Goal: Transaction & Acquisition: Purchase product/service

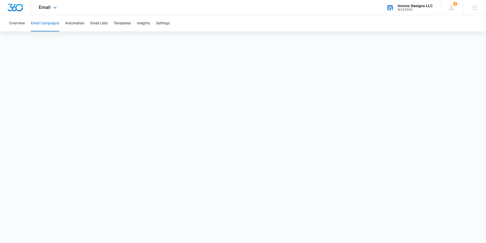
click at [412, 3] on div "Innovo Designs LLC M183564 Your Accounts View All" at bounding box center [409, 7] width 61 height 15
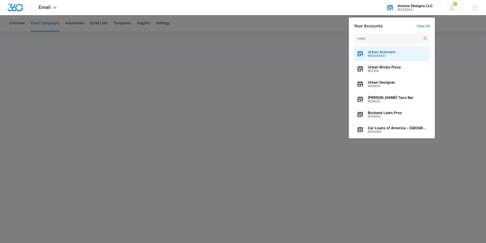
type input "urban"
click at [400, 54] on div "Urban Autocare M00005531" at bounding box center [392, 53] width 76 height 15
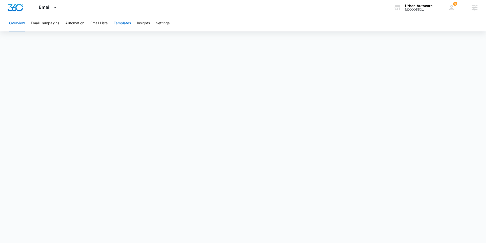
click at [128, 24] on button "Templates" at bounding box center [122, 23] width 17 height 16
click at [51, 22] on button "Email Campaigns" at bounding box center [45, 23] width 28 height 16
click at [124, 24] on button "Templates" at bounding box center [122, 23] width 17 height 16
click at [50, 23] on button "Email Campaigns" at bounding box center [45, 23] width 28 height 16
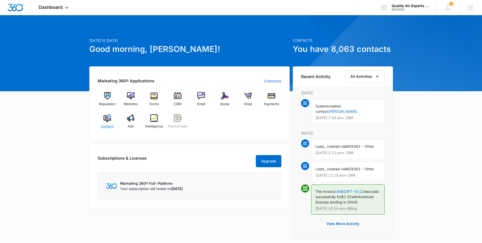
click at [112, 123] on div "Content" at bounding box center [107, 123] width 19 height 18
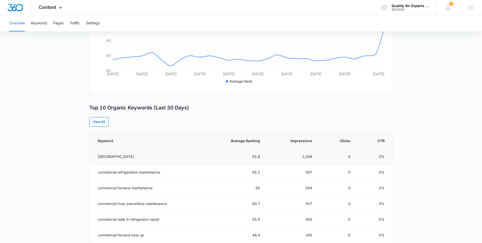
scroll to position [154, 0]
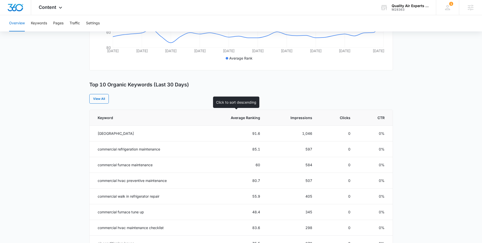
click at [255, 123] on th "Average Ranking" at bounding box center [235, 118] width 62 height 16
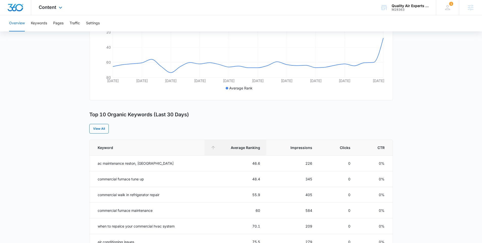
scroll to position [85, 0]
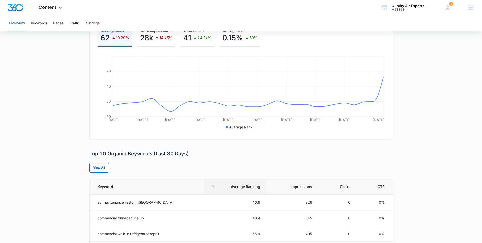
click at [43, 10] on div "Content Apps Reputation Websites Forms CRM Email Social Shop Payments POS Conte…" at bounding box center [51, 7] width 40 height 15
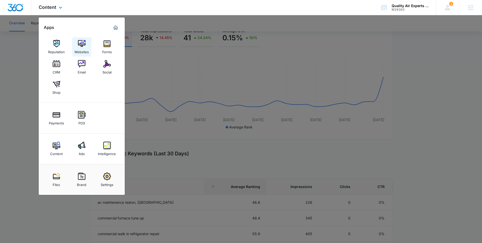
click at [81, 48] on div "Websites" at bounding box center [81, 50] width 14 height 7
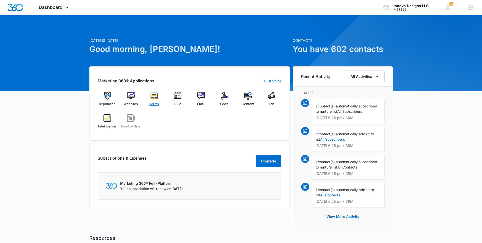
click at [156, 100] on div "Forms" at bounding box center [154, 101] width 19 height 18
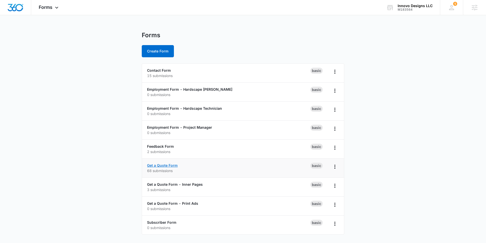
click at [163, 165] on link "Get a Quote Form" at bounding box center [162, 165] width 31 height 4
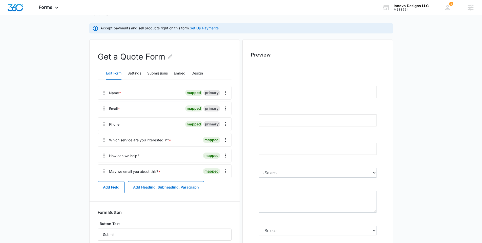
scroll to position [35, 0]
click at [118, 188] on button "Add Field" at bounding box center [111, 186] width 27 height 12
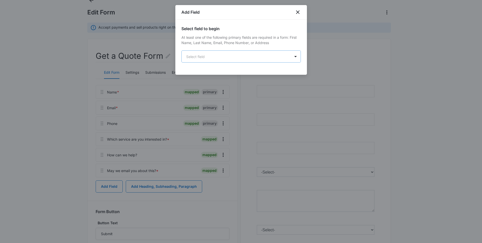
click at [232, 58] on body "Forms Apps Reputation Websites Forms CRM Email Social POS Content Ads Intellige…" at bounding box center [241, 127] width 482 height 325
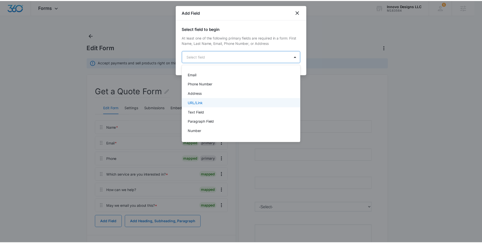
scroll to position [39, 0]
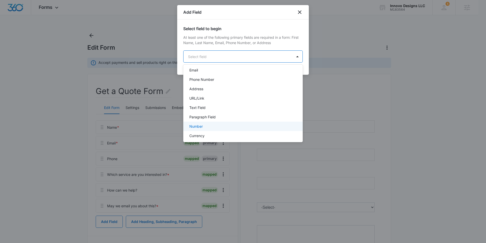
click at [219, 125] on div "Number" at bounding box center [242, 126] width 106 height 5
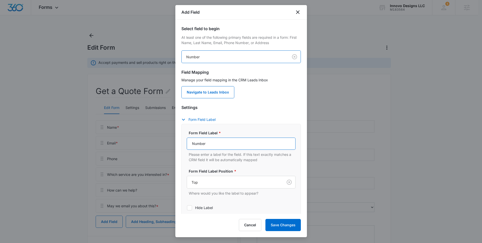
click at [221, 140] on input "Number" at bounding box center [241, 143] width 109 height 12
paste input "To prove you're human, please enter a one-digit n"
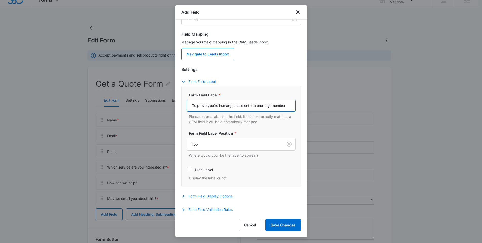
scroll to position [18, 0]
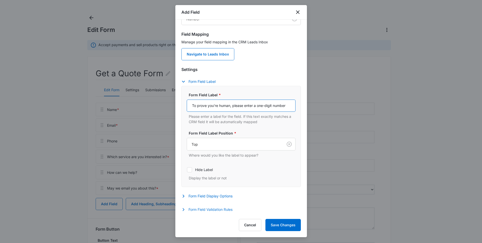
type input "To prove you're human, please enter a one-digit number"
click at [208, 210] on button "Form Field Validation Rules" at bounding box center [209, 209] width 56 height 6
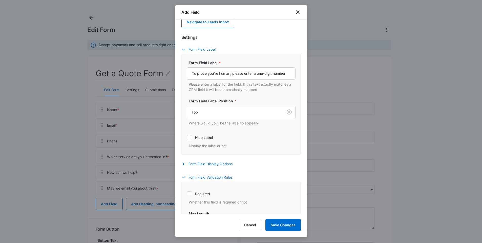
scroll to position [74, 0]
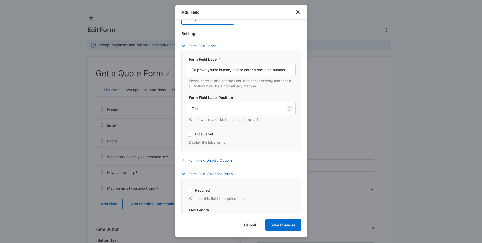
click at [194, 189] on label "Required" at bounding box center [241, 189] width 109 height 5
click at [187, 190] on input "Required" at bounding box center [187, 190] width 0 height 0
checkbox input "true"
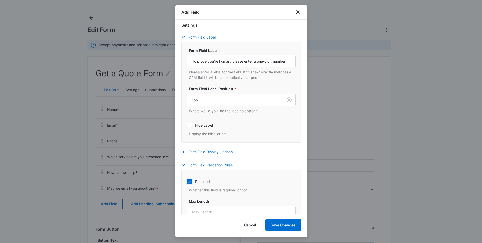
scroll to position [89, 0]
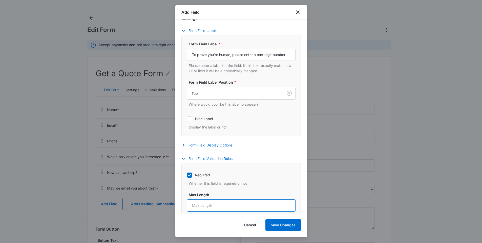
click at [214, 201] on input "Max Length" at bounding box center [241, 205] width 109 height 12
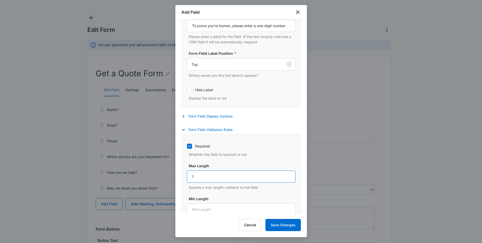
scroll to position [119, 0]
type input "1"
click at [206, 202] on input "Min Length" at bounding box center [241, 208] width 109 height 12
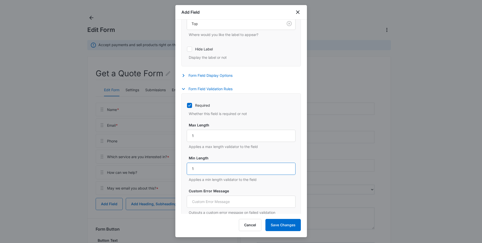
scroll to position [184, 0]
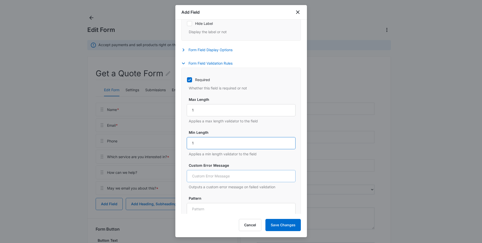
type input "1"
click at [228, 180] on input "Custom Error Message" at bounding box center [241, 176] width 109 height 12
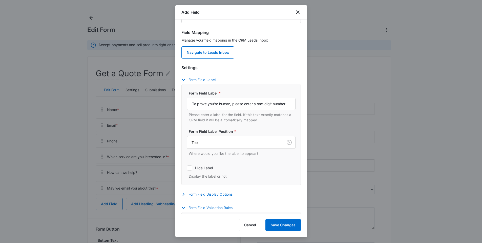
scroll to position [32, 0]
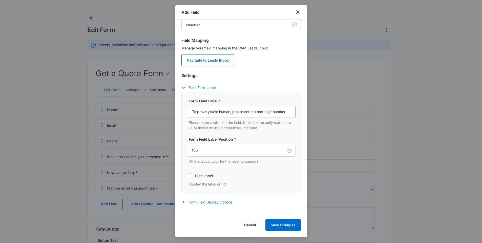
type input "Please try again"
drag, startPoint x: 265, startPoint y: 113, endPoint x: 289, endPoint y: 114, distance: 24.3
click at [289, 114] on input "To prove you're human, please enter a one-digit number" at bounding box center [241, 112] width 109 height 12
click at [284, 115] on input "To prove you're human, please enter a one-digit number" at bounding box center [241, 112] width 109 height 12
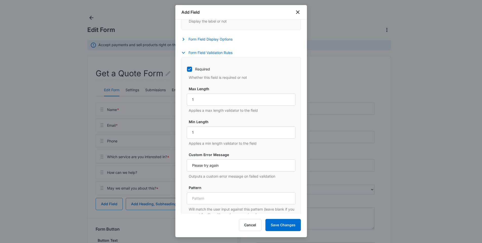
scroll to position [204, 0]
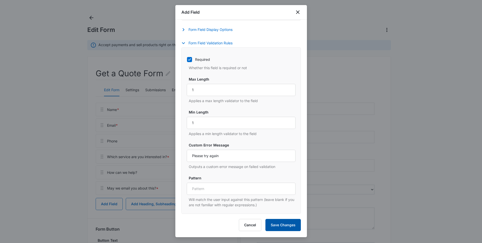
click at [281, 221] on button "Save Changes" at bounding box center [282, 225] width 35 height 12
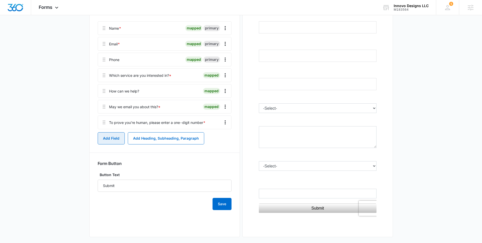
scroll to position [103, 0]
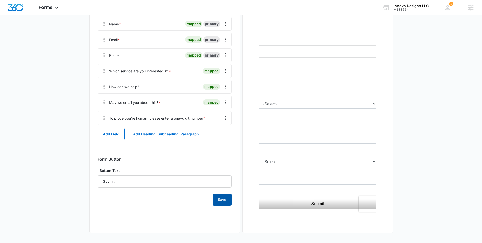
click at [223, 201] on button "Save" at bounding box center [222, 199] width 19 height 12
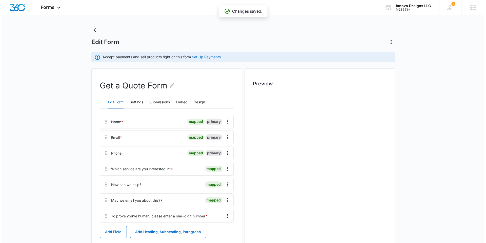
scroll to position [0, 0]
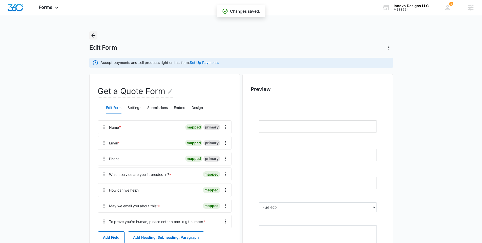
click at [93, 35] on icon "Back" at bounding box center [93, 35] width 4 height 4
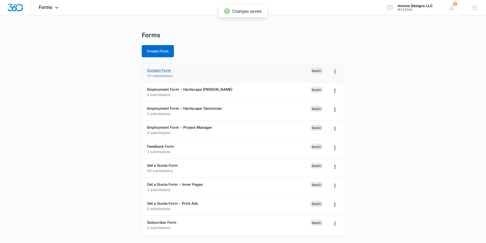
click at [156, 70] on link "Contact Form" at bounding box center [159, 70] width 24 height 4
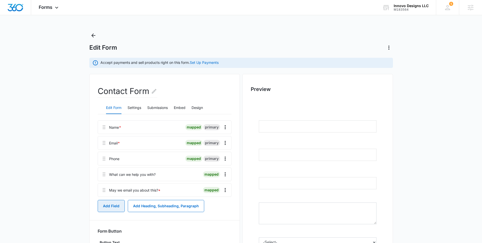
click at [118, 205] on button "Add Field" at bounding box center [111, 206] width 27 height 12
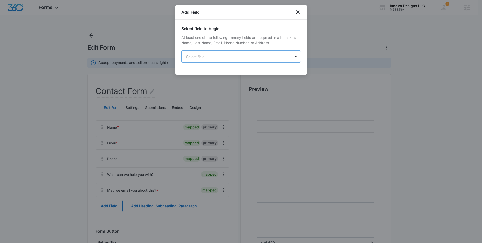
click at [234, 56] on body "Forms Apps Reputation Websites Forms CRM Email Social POS Content Ads Intellige…" at bounding box center [241, 151] width 482 height 302
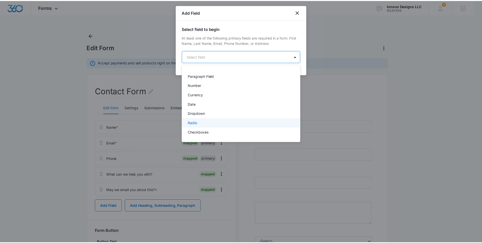
scroll to position [76, 0]
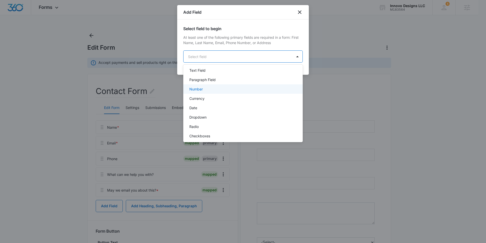
click at [228, 88] on div "Number" at bounding box center [242, 88] width 106 height 5
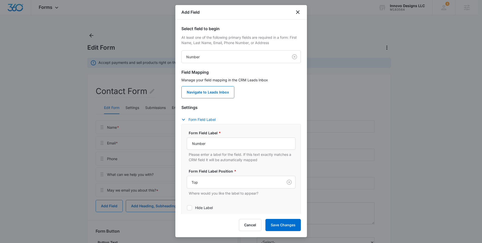
click at [230, 137] on div "Form Field Label * Number Please enter a label for the field. If this text exac…" at bounding box center [241, 146] width 109 height 32
click at [228, 143] on input "Number" at bounding box center [241, 143] width 109 height 12
paste input "To prove you're human, please enter a one-digit n"
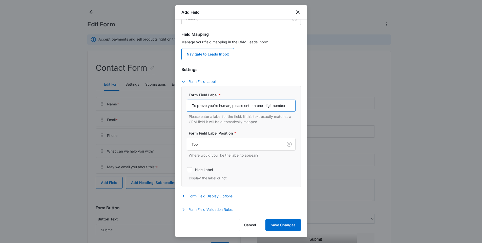
scroll to position [26, 0]
type input "To prove you're human, please enter a one-digit number"
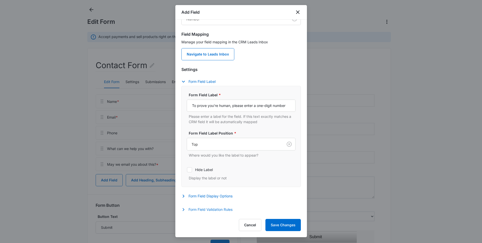
click at [208, 210] on button "Form Field Validation Rules" at bounding box center [209, 209] width 56 height 6
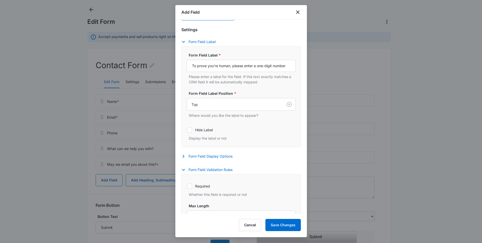
click at [199, 188] on label "Required" at bounding box center [241, 185] width 109 height 5
click at [187, 186] on input "Required" at bounding box center [187, 186] width 0 height 0
checkbox input "true"
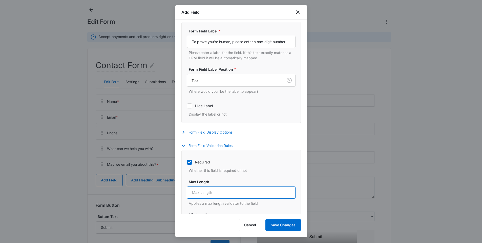
click at [204, 195] on input "Max Length" at bounding box center [241, 192] width 109 height 12
type input "-1"
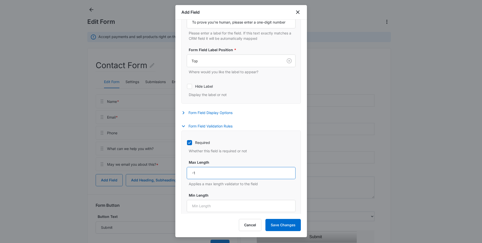
scroll to position [126, 0]
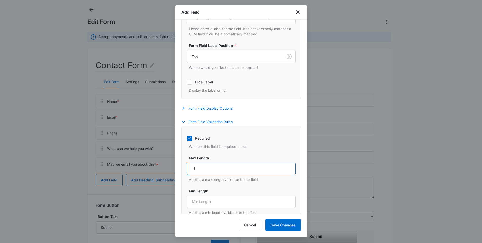
click at [201, 170] on input "-1" at bounding box center [241, 168] width 109 height 12
type input "1"
click at [196, 201] on input "Min Length" at bounding box center [241, 201] width 109 height 12
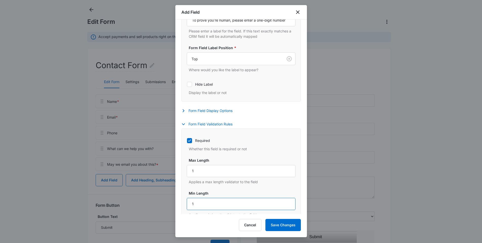
scroll to position [123, 0]
type input "1"
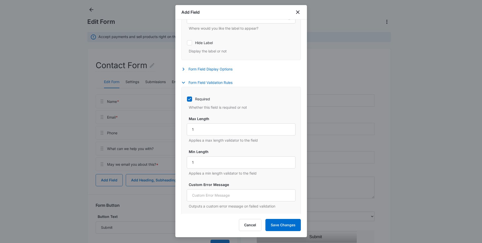
scroll to position [204, 0]
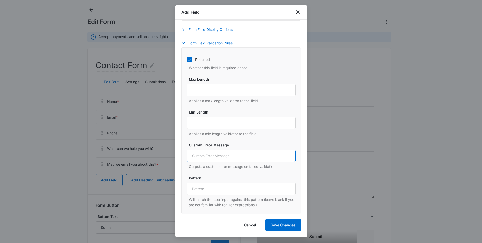
click at [223, 159] on input "Custom Error Message" at bounding box center [241, 156] width 109 height 12
type input "Please try again"
click at [280, 224] on button "Save Changes" at bounding box center [282, 225] width 35 height 12
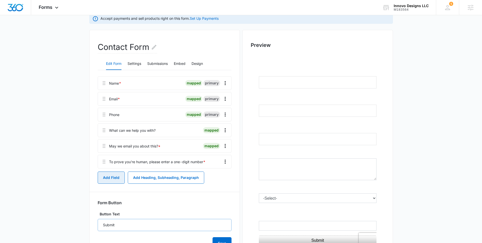
scroll to position [80, 0]
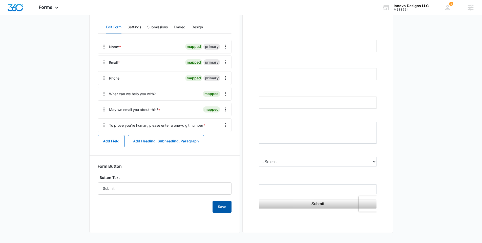
click at [220, 206] on button "Save" at bounding box center [222, 206] width 19 height 12
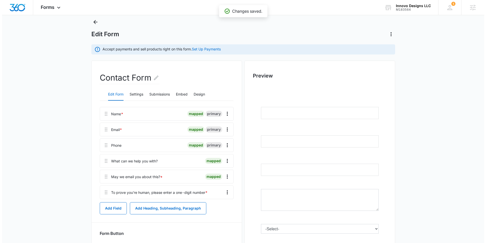
scroll to position [0, 0]
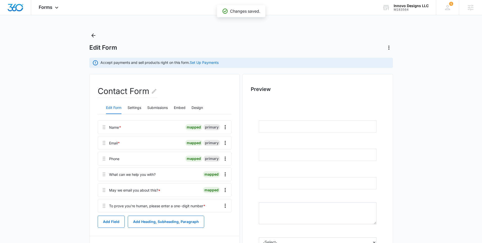
click at [94, 31] on div "Forms Apps Reputation Websites Forms CRM Email Social POS Content Ads Intellige…" at bounding box center [241, 161] width 482 height 323
click at [93, 37] on icon "Back" at bounding box center [93, 35] width 6 height 6
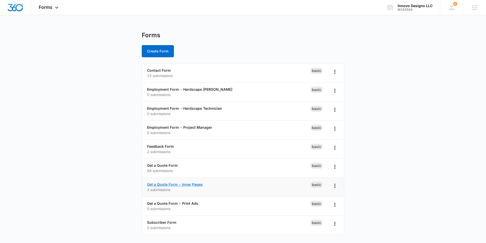
click at [184, 183] on link "Get a Quote Form - Inner Pages" at bounding box center [175, 184] width 56 height 4
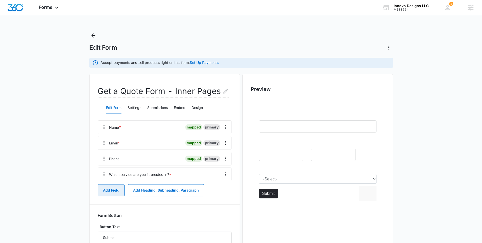
click at [119, 191] on button "Add Field" at bounding box center [111, 190] width 27 height 12
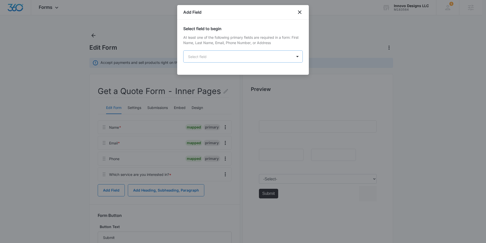
click at [221, 62] on body "Forms Apps Reputation Websites Forms CRM Email Social POS Content Ads Intellige…" at bounding box center [243, 140] width 486 height 280
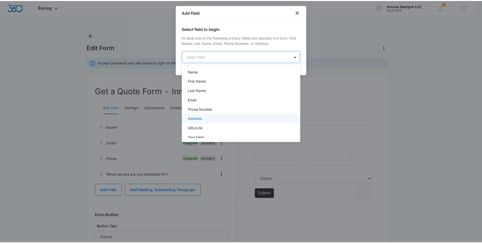
scroll to position [42, 0]
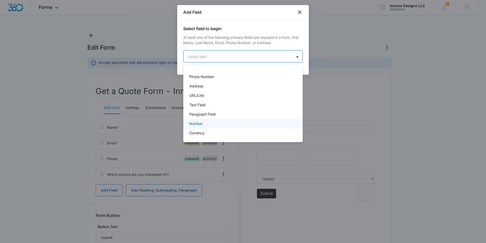
click at [207, 124] on div "Number" at bounding box center [242, 123] width 106 height 5
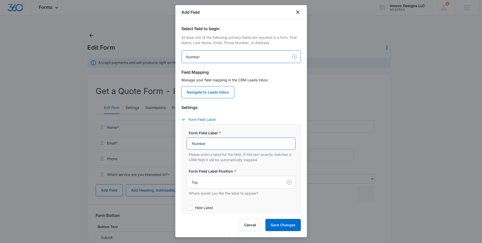
click at [218, 146] on input "Number" at bounding box center [241, 143] width 109 height 12
paste input "To prove you're human, please enter a one-digit n"
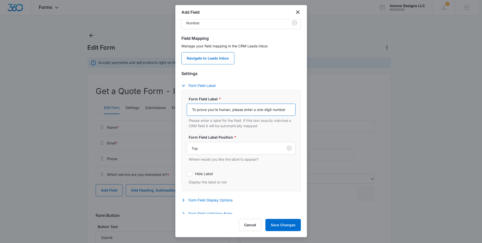
scroll to position [35, 0]
type input "To prove you're human, please enter a one-digit number"
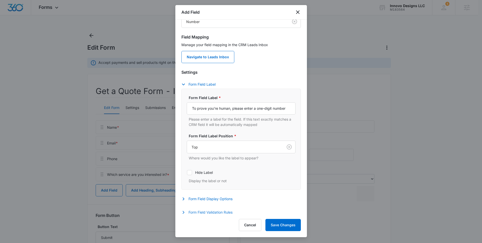
click at [194, 211] on button "Form Field Validation Rules" at bounding box center [209, 212] width 56 height 6
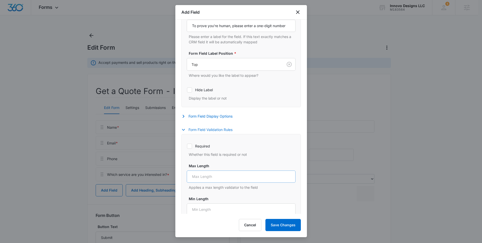
scroll to position [204, 0]
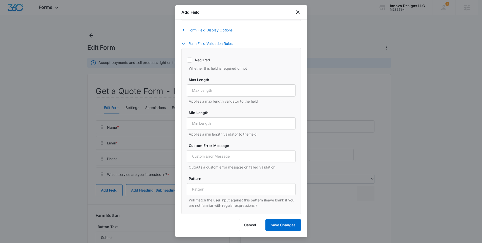
click at [195, 61] on label "Required" at bounding box center [241, 59] width 109 height 5
click at [187, 60] on input "Required" at bounding box center [187, 60] width 0 height 0
checkbox input "true"
click at [200, 95] on input "Max Length" at bounding box center [241, 90] width 109 height 12
type input "1"
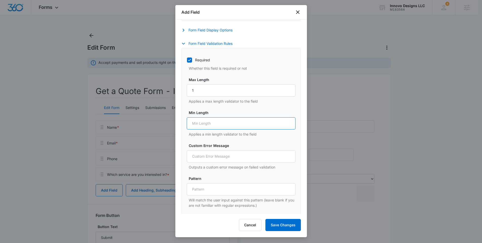
click at [205, 119] on input "Min Length" at bounding box center [241, 123] width 109 height 12
type input "1"
click at [200, 159] on input "Custom Error Message" at bounding box center [241, 156] width 109 height 12
type input "Please try again"
click at [279, 221] on button "Save Changes" at bounding box center [282, 225] width 35 height 12
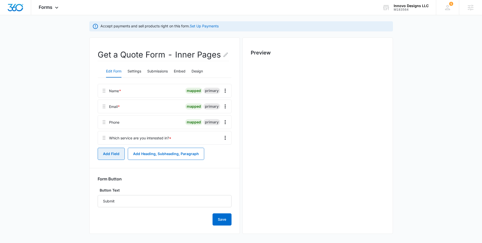
scroll to position [37, 0]
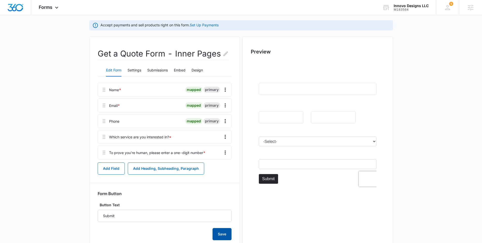
click at [223, 232] on button "Save" at bounding box center [222, 234] width 19 height 12
click at [59, 5] on div "Forms Apps Reputation Websites Forms CRM Email Social POS Content Ads Intellige…" at bounding box center [49, 7] width 36 height 15
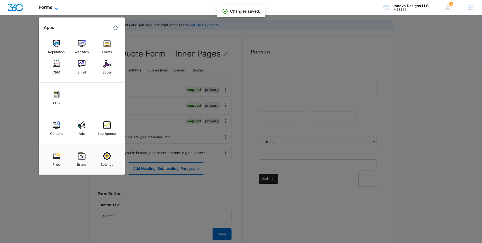
click at [59, 5] on div "Forms Apps Reputation Websites Forms CRM Email Social POS Content Ads Intellige…" at bounding box center [49, 7] width 36 height 15
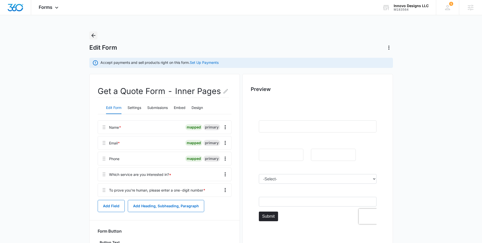
click at [93, 37] on icon "Back" at bounding box center [93, 35] width 4 height 4
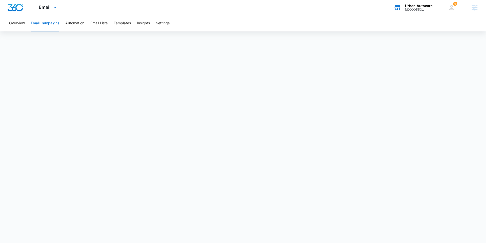
click at [404, 12] on div "Urban Autocare M00005531 Your Accounts View All" at bounding box center [413, 7] width 54 height 15
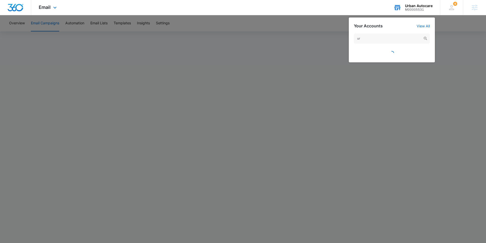
type input "u"
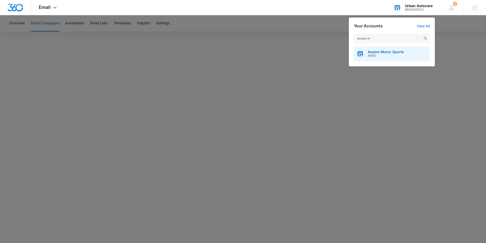
type input "avalon m"
click at [390, 57] on span "A1610" at bounding box center [386, 56] width 36 height 4
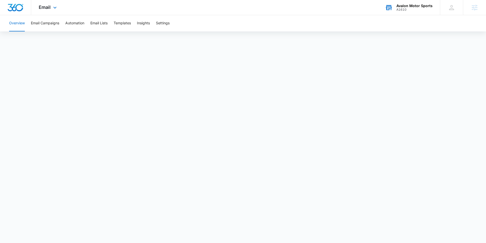
click at [411, 9] on div "A1610" at bounding box center [414, 10] width 36 height 4
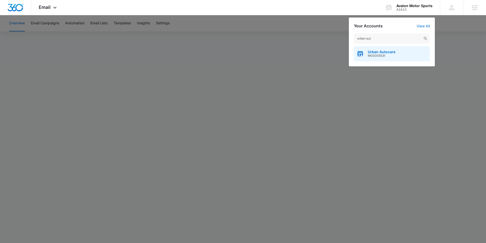
type input "urban aut"
click at [401, 53] on div "Urban Autocare M00005531" at bounding box center [392, 53] width 76 height 15
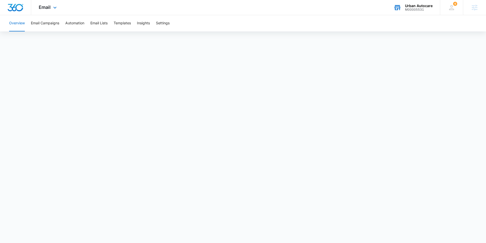
click at [421, 10] on div "M00005531" at bounding box center [419, 10] width 28 height 4
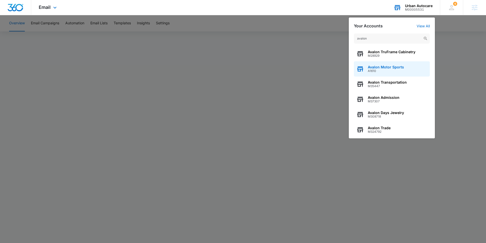
type input "avalon"
click at [391, 66] on span "Avalon Motor Sports" at bounding box center [386, 67] width 36 height 4
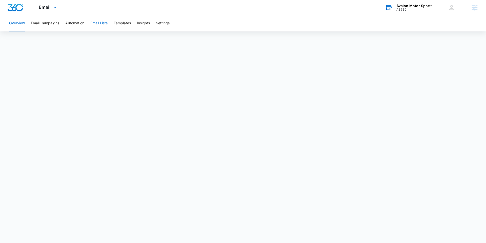
click at [103, 26] on button "Email Lists" at bounding box center [98, 23] width 17 height 16
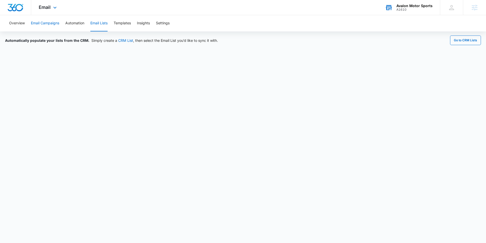
click at [44, 24] on button "Email Campaigns" at bounding box center [45, 23] width 28 height 16
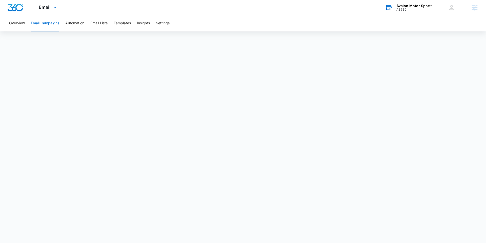
click at [412, 12] on div "Avalon Motor Sports A1610 Your Accounts View All" at bounding box center [408, 7] width 63 height 15
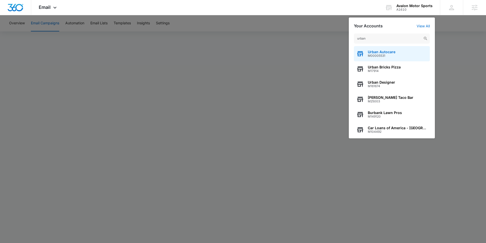
type input "urban"
click at [388, 56] on span "M00005531" at bounding box center [382, 56] width 28 height 4
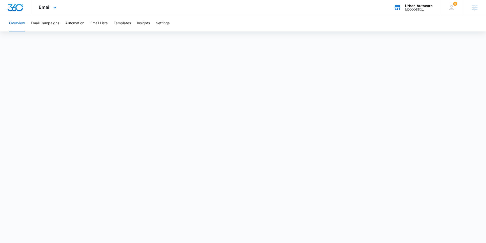
click at [420, 7] on div "Urban Autocare" at bounding box center [419, 6] width 28 height 4
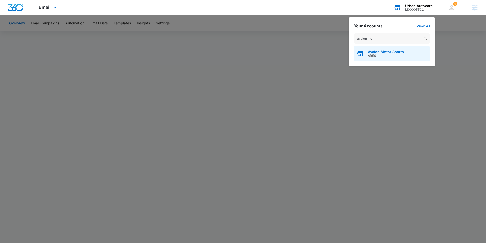
type input "avalon mo"
click at [396, 52] on span "Avalon Motor Sports" at bounding box center [386, 52] width 36 height 4
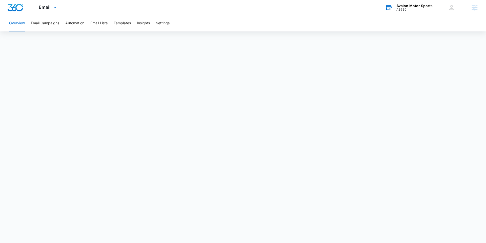
click at [409, 8] on div "A1610" at bounding box center [414, 10] width 36 height 4
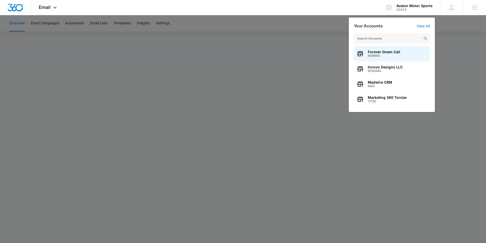
click at [250, 45] on div at bounding box center [243, 121] width 486 height 243
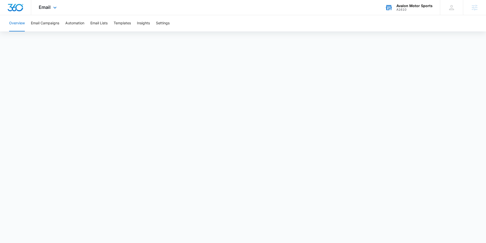
click at [402, 11] on div "A1610" at bounding box center [414, 10] width 36 height 4
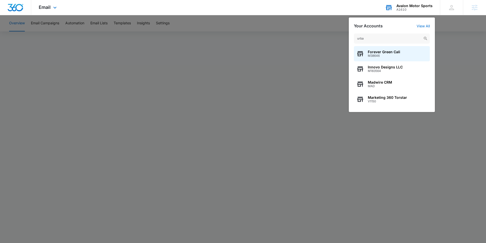
type input "urban"
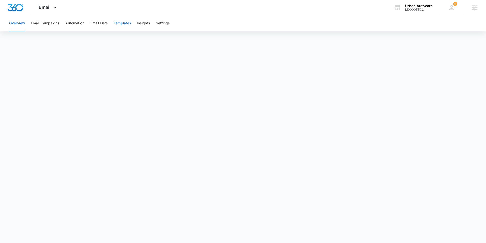
click at [127, 24] on button "Templates" at bounding box center [122, 23] width 17 height 16
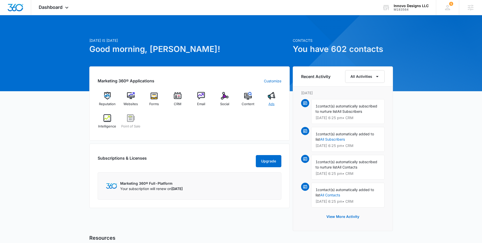
click at [274, 101] on span "Ads" at bounding box center [272, 103] width 6 height 5
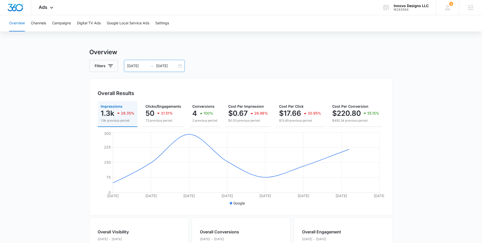
click at [179, 70] on div "[DATE] [DATE]" at bounding box center [154, 66] width 61 height 12
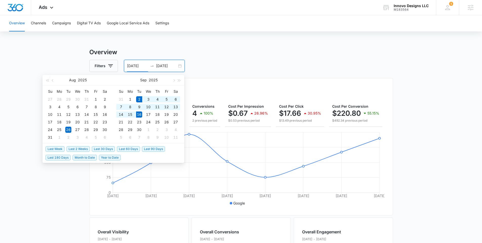
click at [84, 149] on span "Last 2 Weeks" at bounding box center [78, 149] width 23 height 6
type input "[DATE]"
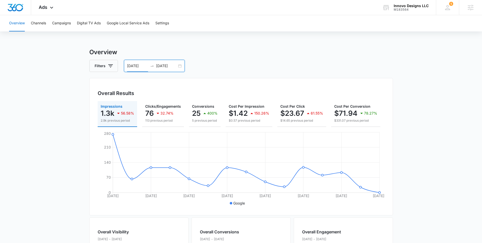
click at [177, 63] on div "[DATE] [DATE]" at bounding box center [154, 66] width 61 height 12
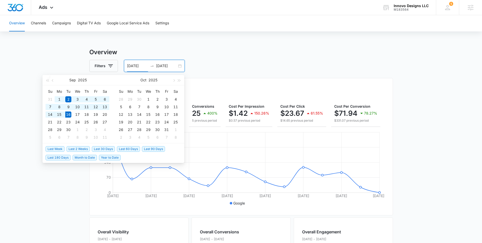
click at [112, 150] on span "Last 30 Days" at bounding box center [103, 149] width 23 height 6
type input "[DATE]"
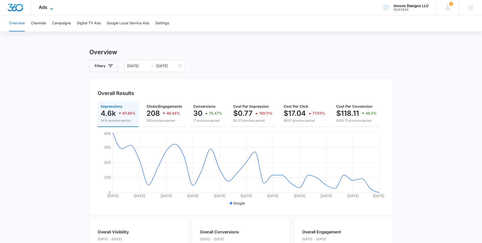
click at [51, 7] on icon at bounding box center [52, 9] width 6 height 6
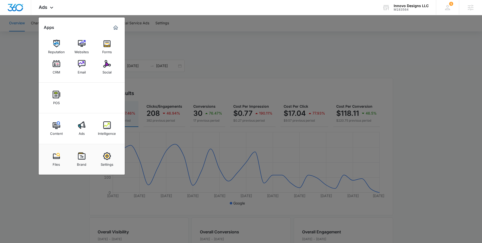
click at [58, 137] on link "Content" at bounding box center [56, 128] width 19 height 19
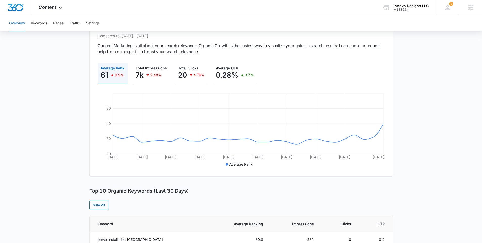
scroll to position [158, 0]
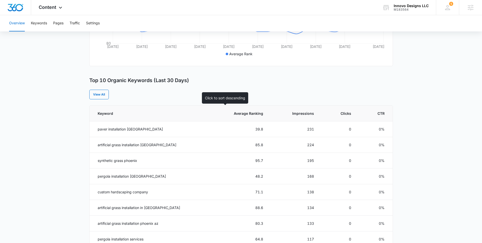
click at [247, 110] on th "Average Ranking" at bounding box center [239, 114] width 60 height 16
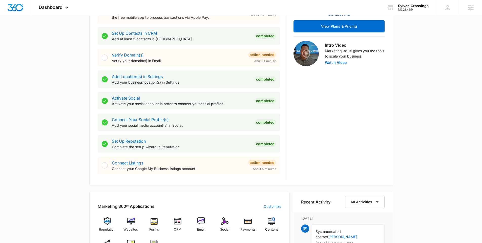
scroll to position [291, 0]
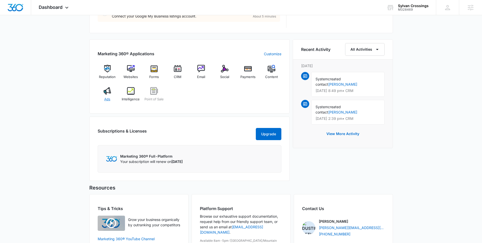
click at [108, 94] on img at bounding box center [108, 91] width 8 height 8
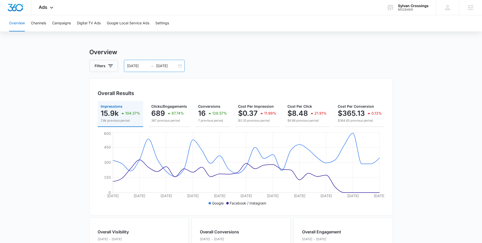
click at [184, 69] on div "[DATE] [DATE]" at bounding box center [154, 66] width 61 height 12
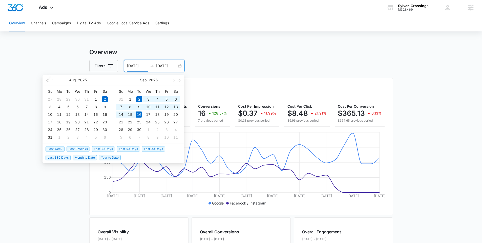
click at [83, 147] on span "Last 2 Weeks" at bounding box center [78, 149] width 23 height 6
type input "09/02/2025"
type input "[DATE]"
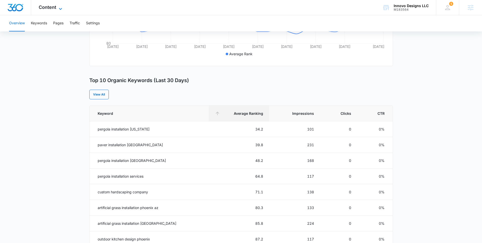
click at [48, 8] on span "Content" at bounding box center [47, 7] width 17 height 5
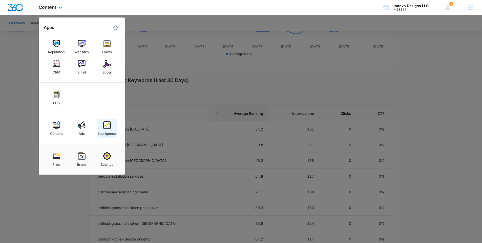
click at [110, 128] on img at bounding box center [107, 125] width 8 height 8
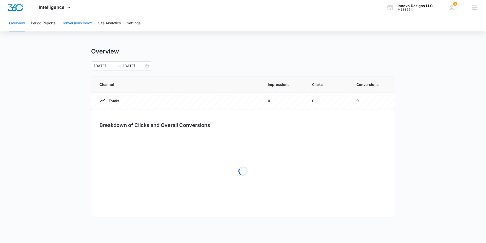
click at [90, 24] on button "Conversions Inbox" at bounding box center [76, 23] width 31 height 16
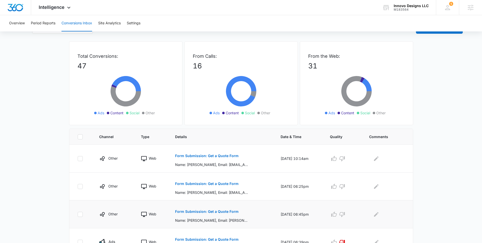
scroll to position [24, 0]
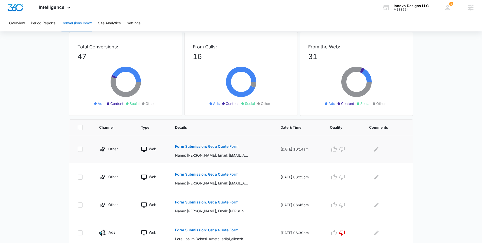
click at [204, 151] on button "Form Submission: Get a Quote Form" at bounding box center [207, 146] width 64 height 12
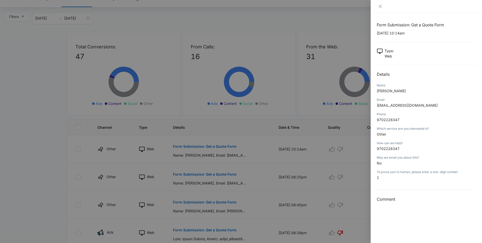
click at [154, 160] on div at bounding box center [241, 121] width 482 height 243
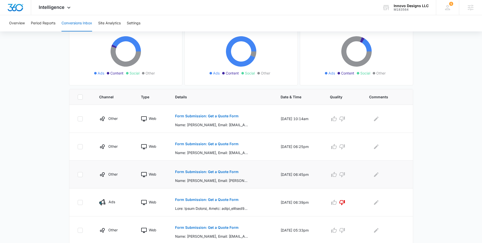
scroll to position [55, 0]
click at [199, 200] on p "Form Submission: Get a Quote Form" at bounding box center [207, 199] width 64 height 4
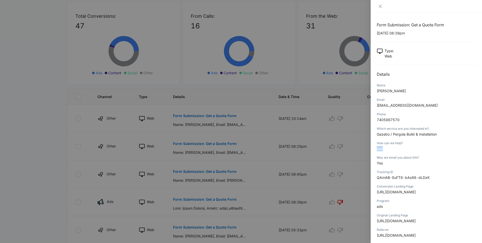
drag, startPoint x: 394, startPoint y: 147, endPoint x: 377, endPoint y: 148, distance: 17.0
click at [377, 148] on p "sad" at bounding box center [426, 148] width 99 height 5
click at [55, 190] on div at bounding box center [241, 121] width 482 height 243
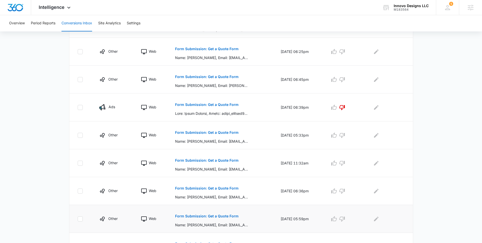
scroll to position [149, 0]
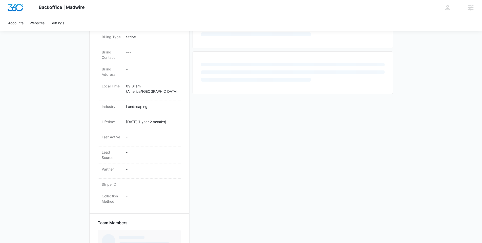
scroll to position [184, 0]
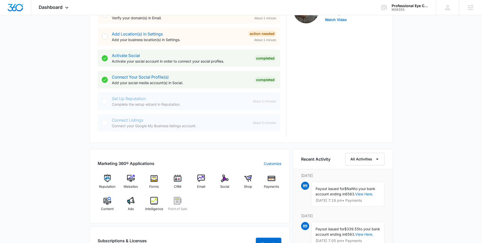
scroll to position [311, 0]
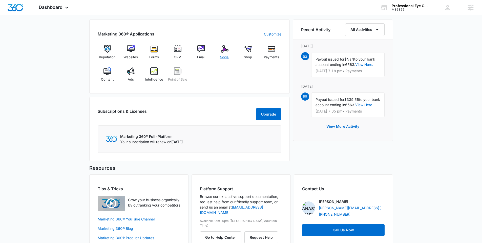
click at [230, 54] on div "Social" at bounding box center [224, 54] width 19 height 18
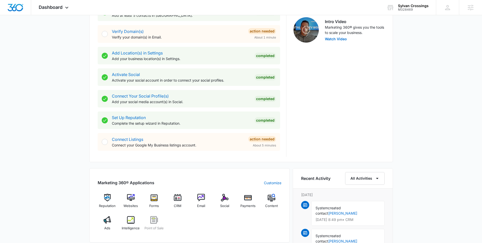
scroll to position [311, 0]
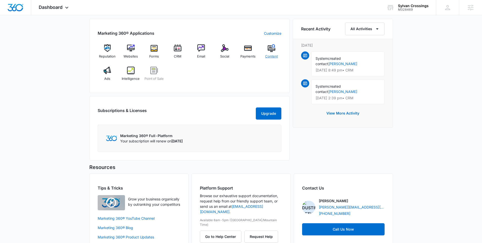
click at [274, 54] on span "Content" at bounding box center [271, 56] width 13 height 5
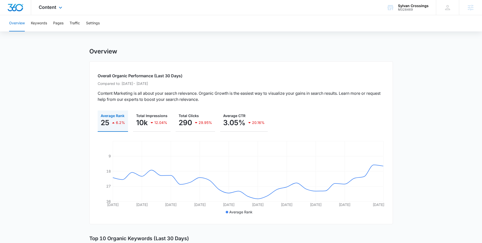
click at [54, 12] on div "Content Apps Reputation Websites Forms CRM Email Social Payments POS Content Ad…" at bounding box center [51, 7] width 40 height 15
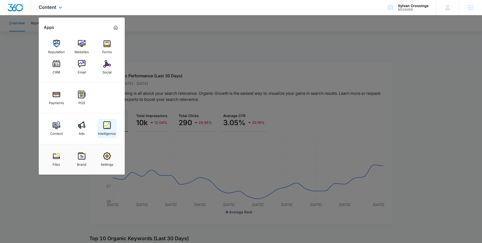
click at [98, 123] on link "Intelligence" at bounding box center [106, 128] width 19 height 19
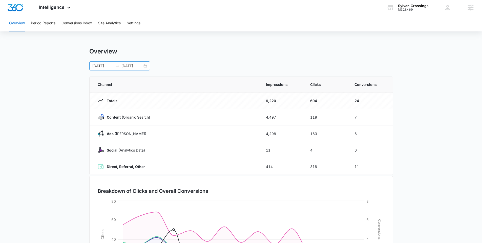
click at [145, 65] on div "[DATE] [DATE]" at bounding box center [119, 65] width 61 height 9
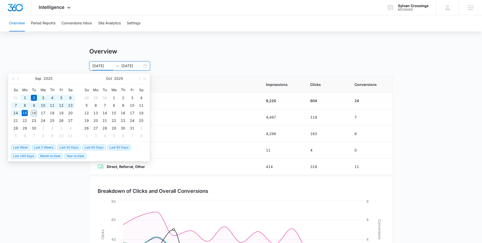
click at [75, 147] on span "Last 30 Days" at bounding box center [68, 148] width 23 height 6
type input "[DATE]"
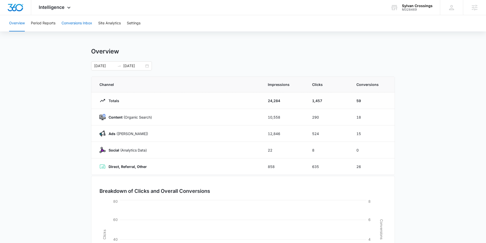
click at [78, 25] on button "Conversions Inbox" at bounding box center [76, 23] width 31 height 16
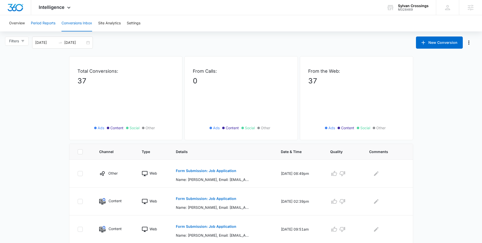
click at [46, 24] on button "Period Reports" at bounding box center [43, 23] width 25 height 16
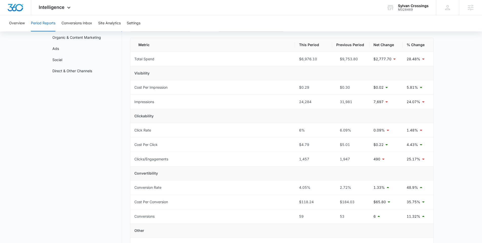
scroll to position [22, 0]
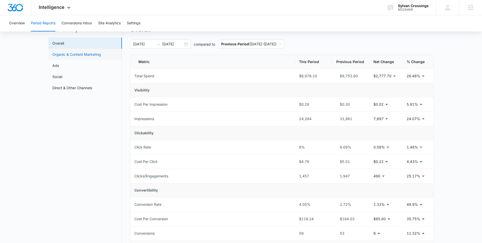
click at [75, 54] on link "Organic & Content Marketing" at bounding box center [76, 54] width 49 height 5
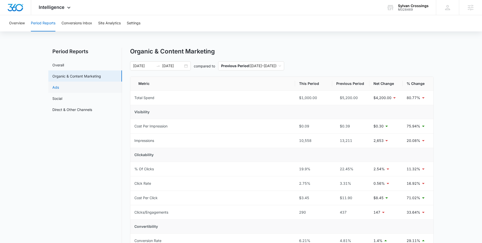
click at [59, 89] on link "Ads" at bounding box center [55, 87] width 7 height 5
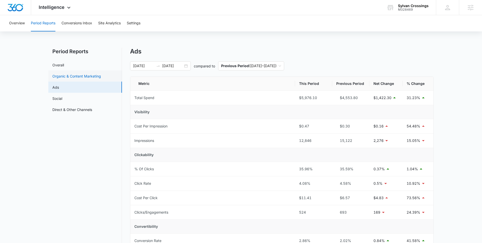
click at [88, 75] on link "Organic & Content Marketing" at bounding box center [76, 75] width 49 height 5
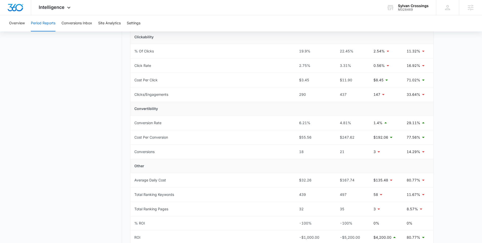
scroll to position [124, 0]
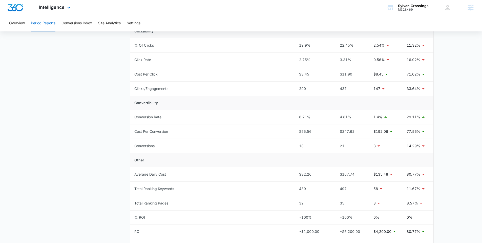
click at [65, 5] on div "Intelligence Apps Reputation Websites Forms CRM Email Social Payments POS Conte…" at bounding box center [55, 7] width 48 height 15
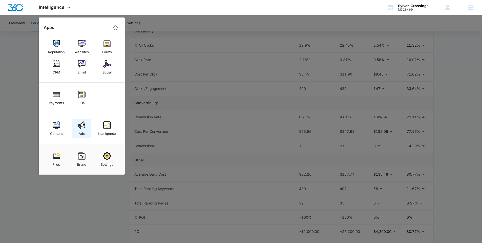
click at [84, 134] on div "Ads" at bounding box center [82, 132] width 6 height 7
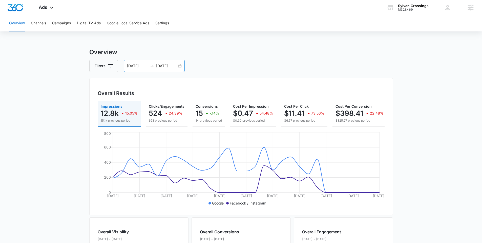
click at [180, 64] on div "08/16/2025 09/15/2025" at bounding box center [154, 66] width 61 height 12
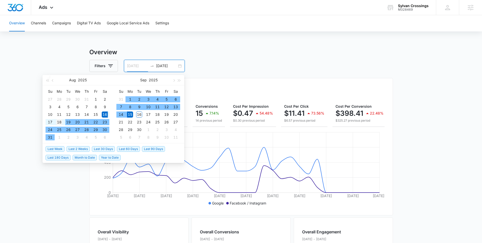
type input "08/18/2025"
click at [59, 122] on div "18" at bounding box center [59, 122] width 6 height 6
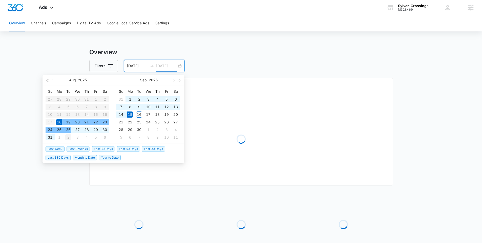
type input "09/02/2025"
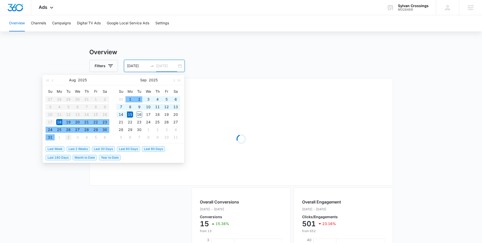
click at [68, 137] on div "2" at bounding box center [68, 137] width 6 height 6
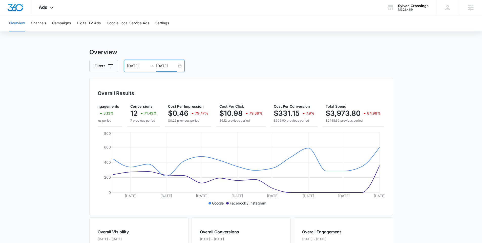
scroll to position [0, 61]
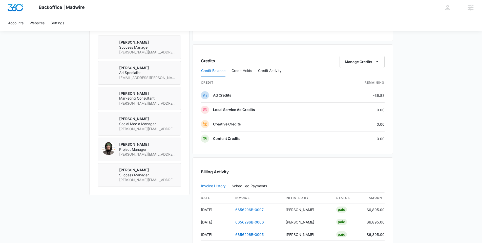
scroll to position [376, 0]
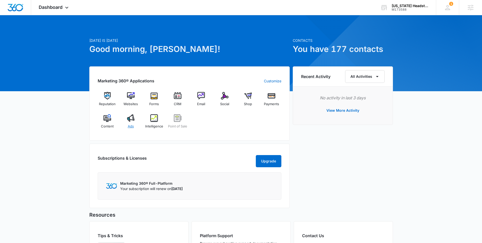
click at [127, 121] on img at bounding box center [131, 118] width 8 height 8
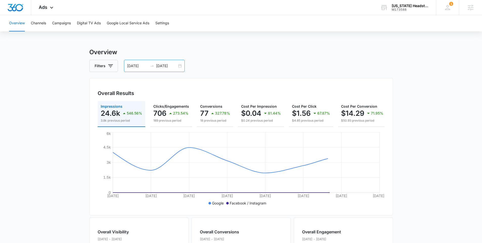
click at [179, 63] on div "08/10/2025 08/17/2025" at bounding box center [154, 66] width 61 height 12
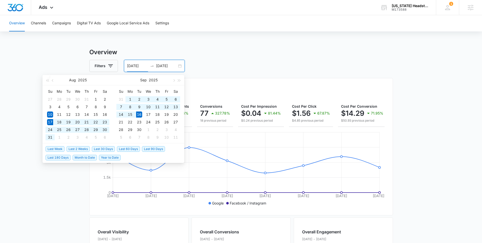
click at [102, 150] on span "Last 30 Days" at bounding box center [103, 149] width 23 height 6
type input "[DATE]"
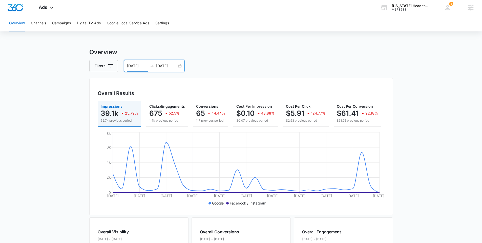
click at [179, 65] on div "08/17/2025 09/16/2025" at bounding box center [154, 66] width 61 height 12
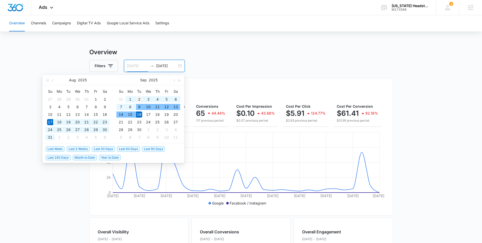
type input "09/02/2025"
click at [138, 100] on div "2" at bounding box center [139, 99] width 6 height 6
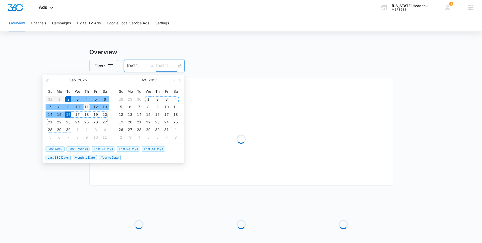
type input "09/11/2025"
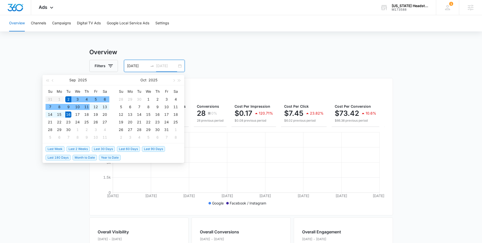
click at [88, 107] on div "11" at bounding box center [87, 107] width 6 height 6
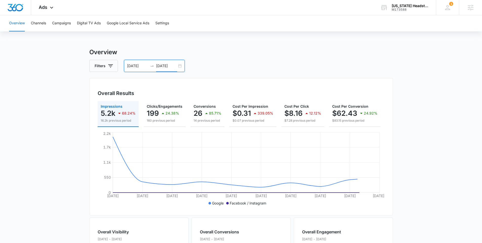
scroll to position [0, 62]
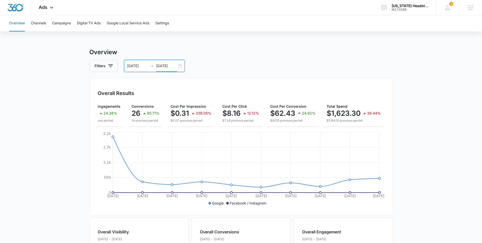
click at [180, 66] on div "09/02/2025 09/11/2025" at bounding box center [154, 66] width 61 height 12
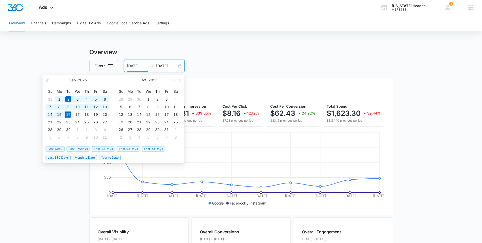
click at [101, 147] on span "Last 30 Days" at bounding box center [103, 149] width 23 height 6
type input "08/17/2025"
type input "09/16/2025"
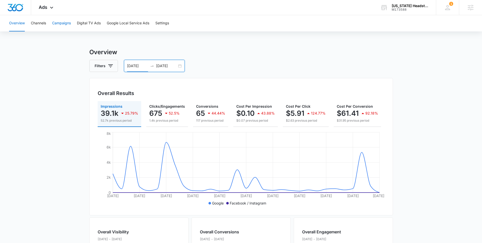
click at [65, 18] on button "Campaigns" at bounding box center [61, 23] width 19 height 16
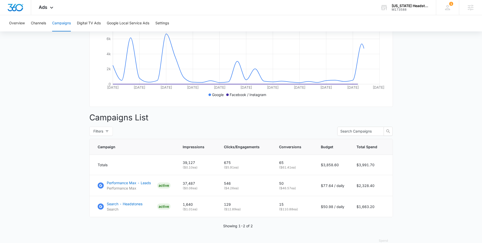
scroll to position [115, 0]
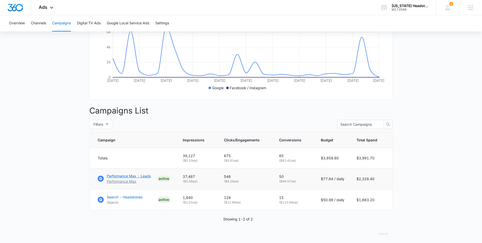
click at [130, 178] on p "Performance Max - Leads" at bounding box center [129, 175] width 44 height 5
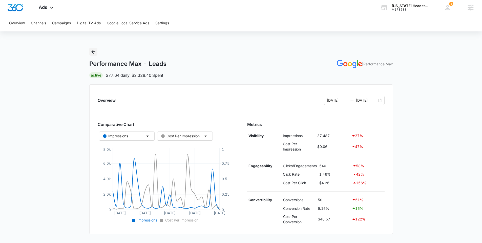
click at [92, 53] on icon "Back" at bounding box center [93, 52] width 6 height 6
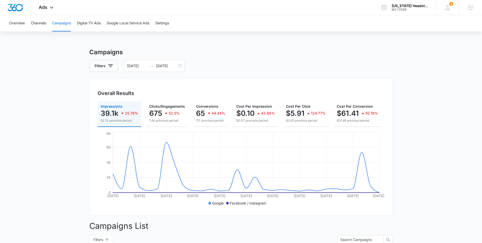
scroll to position [122, 0]
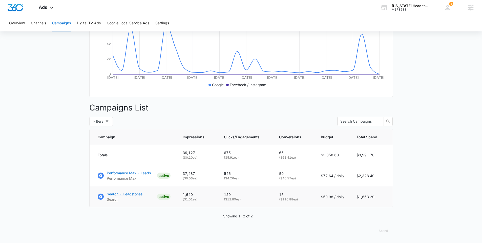
click at [125, 194] on p "Search - Headstones" at bounding box center [125, 193] width 36 height 5
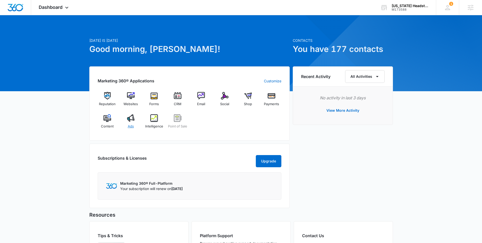
click at [130, 121] on img at bounding box center [131, 118] width 8 height 8
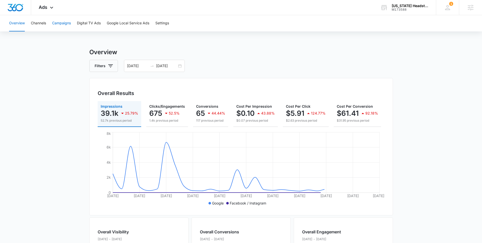
click at [62, 26] on button "Campaigns" at bounding box center [61, 23] width 19 height 16
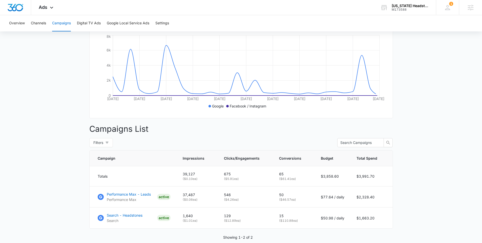
scroll to position [103, 0]
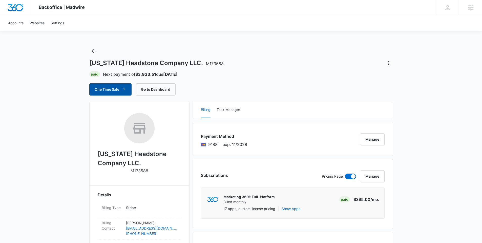
click at [125, 89] on icon "button" at bounding box center [123, 88] width 5 height 5
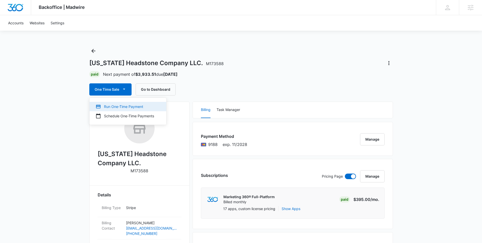
click at [117, 105] on div "Run One-Time Payment" at bounding box center [125, 106] width 58 height 5
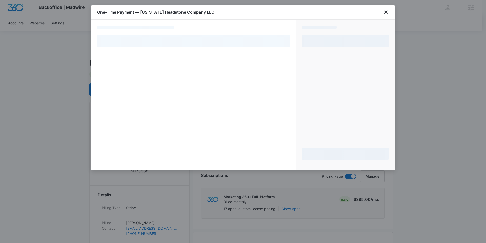
select select "pm_1OyzgSA4n8RTgNjU6GFNcDAO"
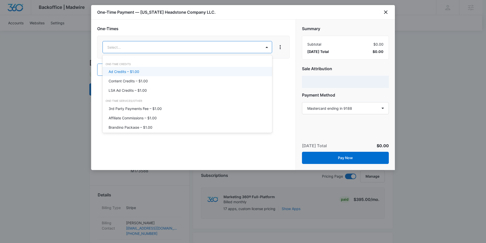
click at [145, 71] on div "Ad Credits – $1.00" at bounding box center [187, 71] width 156 height 5
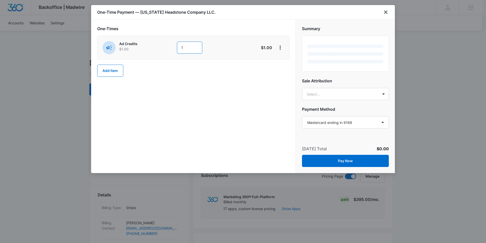
drag, startPoint x: 189, startPoint y: 47, endPoint x: 178, endPoint y: 47, distance: 10.9
click at [178, 47] on input "1" at bounding box center [189, 48] width 25 height 12
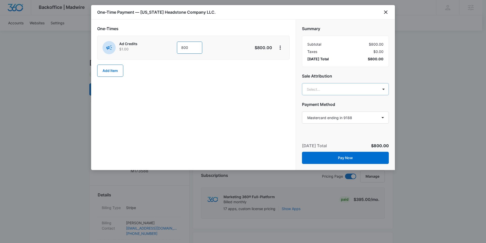
type input "800"
type input "anasta"
click at [378, 114] on p "[PERSON_NAME][EMAIL_ADDRESS][PERSON_NAME][DOMAIN_NAME]" at bounding box center [345, 115] width 74 height 11
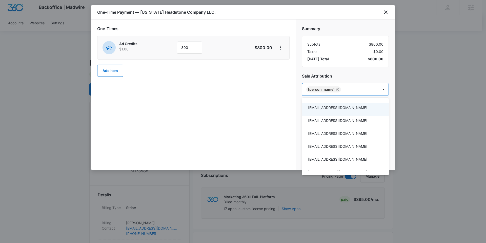
click at [225, 106] on div at bounding box center [243, 121] width 486 height 243
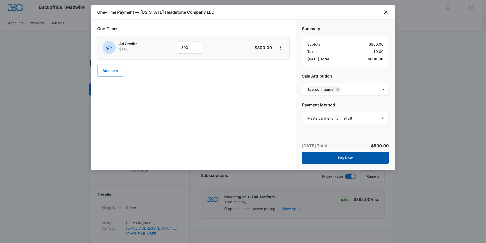
click at [344, 156] on button "Pay Now" at bounding box center [345, 158] width 87 height 12
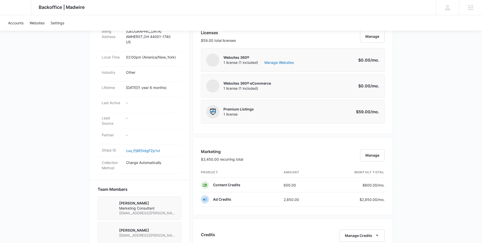
scroll to position [369, 0]
